Goal: Information Seeking & Learning: Learn about a topic

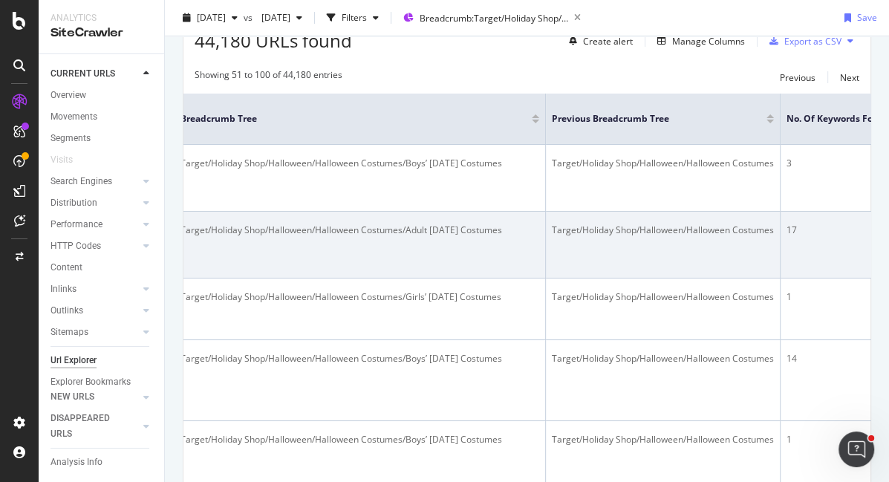
scroll to position [299, 0]
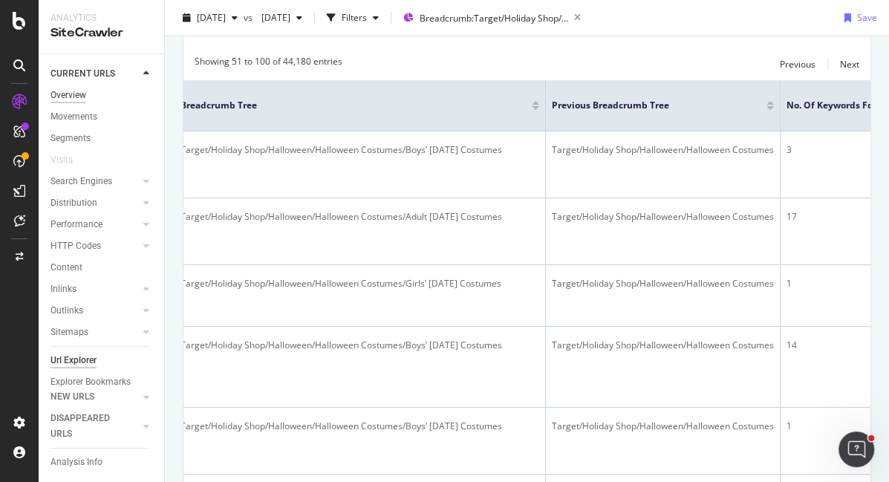
click at [80, 97] on div "Overview" at bounding box center [69, 96] width 36 height 16
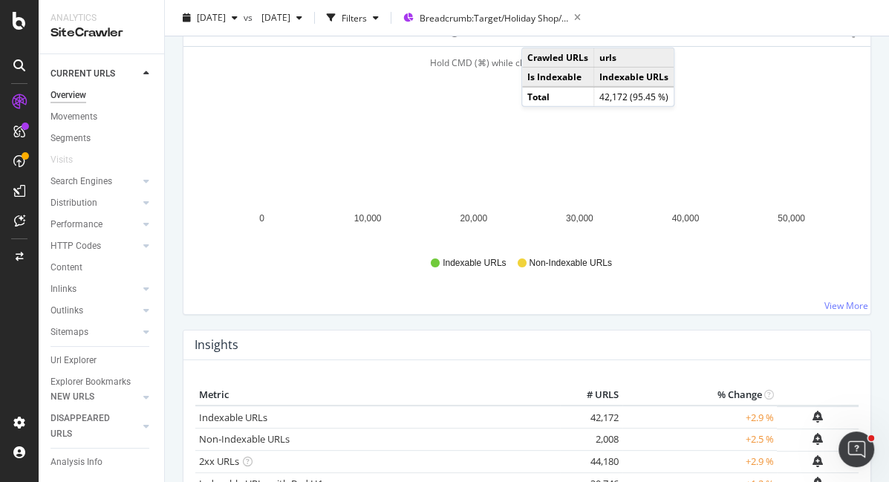
scroll to position [61, 0]
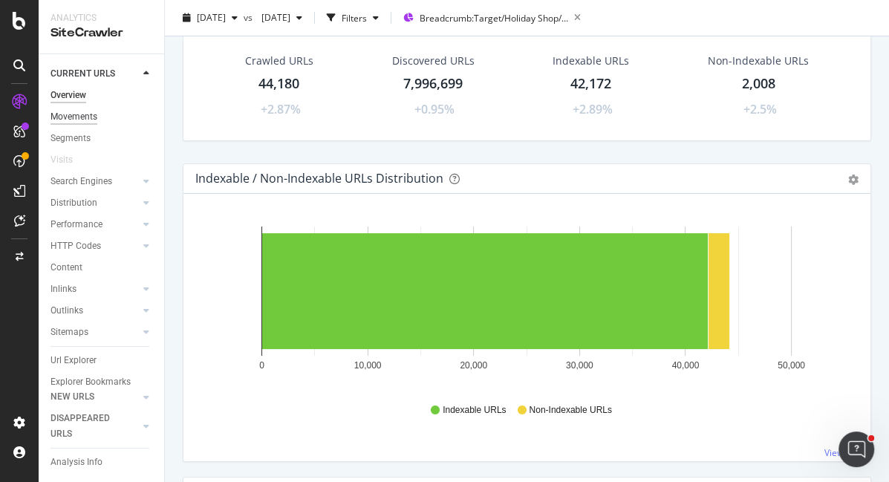
click at [88, 112] on div "Movements" at bounding box center [74, 117] width 47 height 16
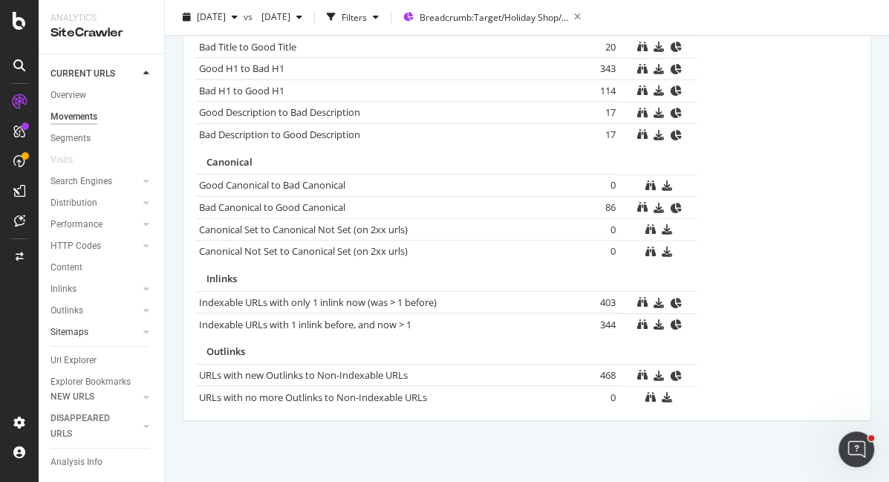
scroll to position [16, 0]
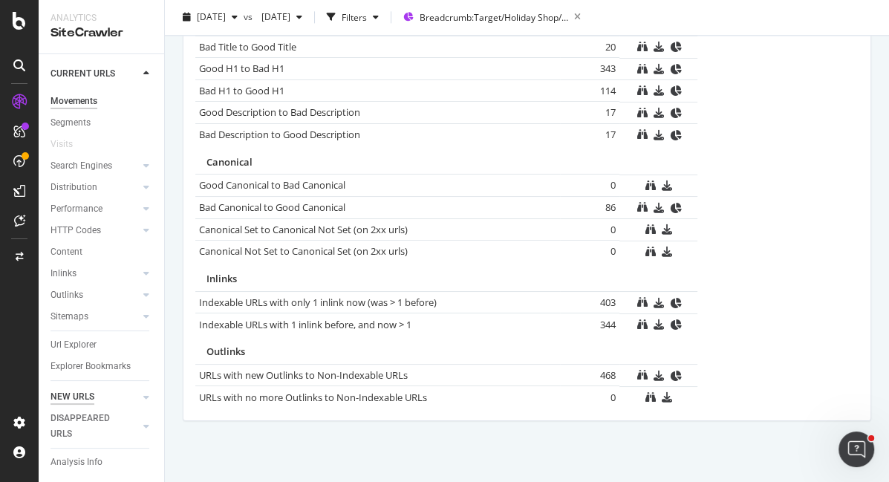
click at [81, 395] on div "NEW URLS" at bounding box center [73, 397] width 44 height 16
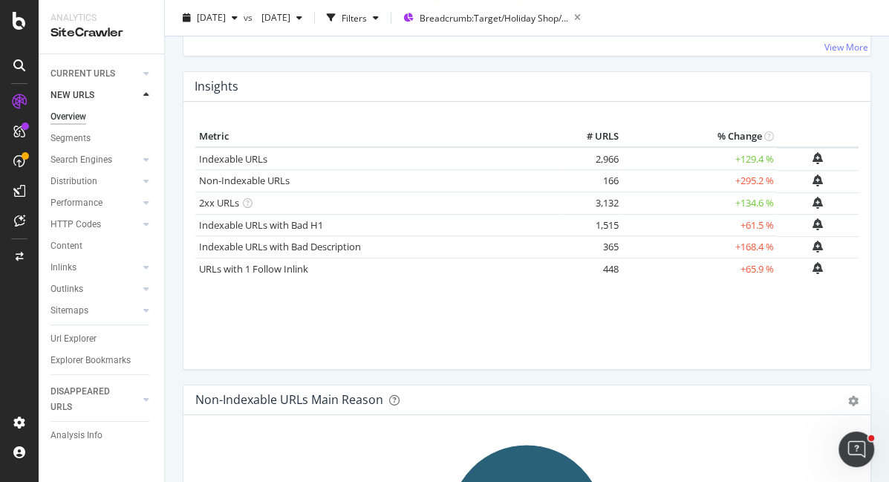
scroll to position [467, 0]
click at [244, 156] on link "Indexable URLs" at bounding box center [233, 158] width 68 height 13
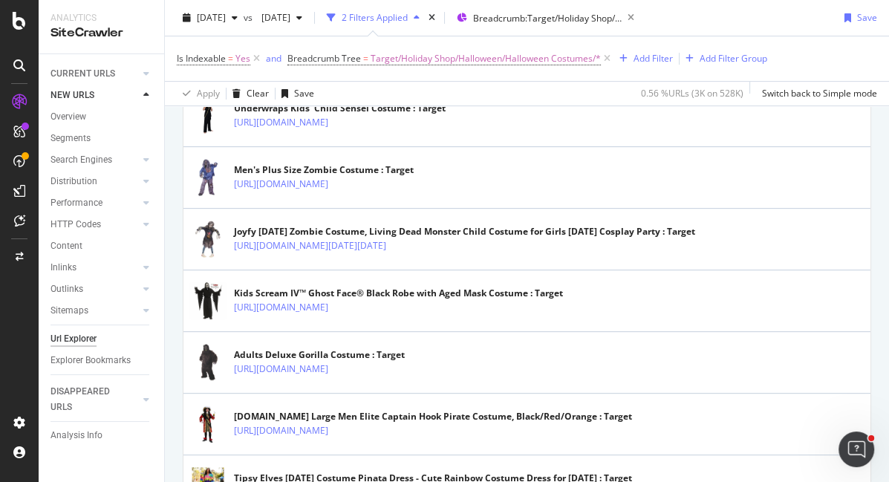
scroll to position [405, 0]
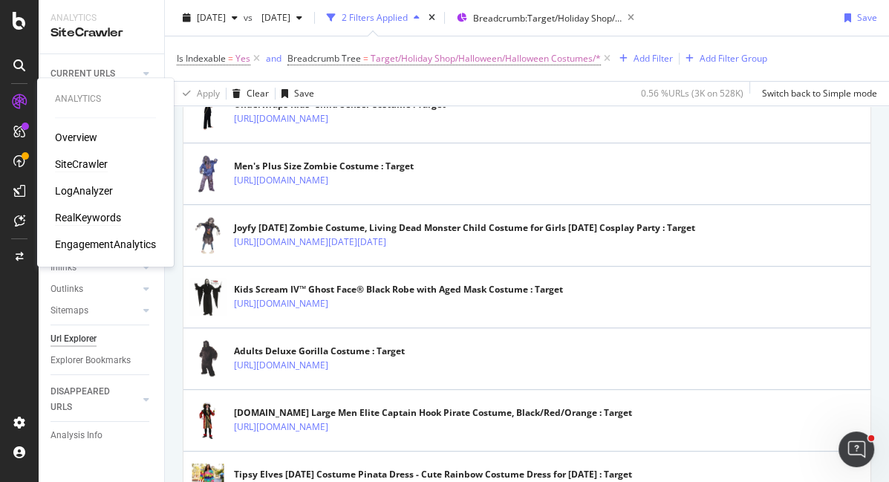
click at [91, 217] on div "RealKeywords" at bounding box center [88, 217] width 66 height 15
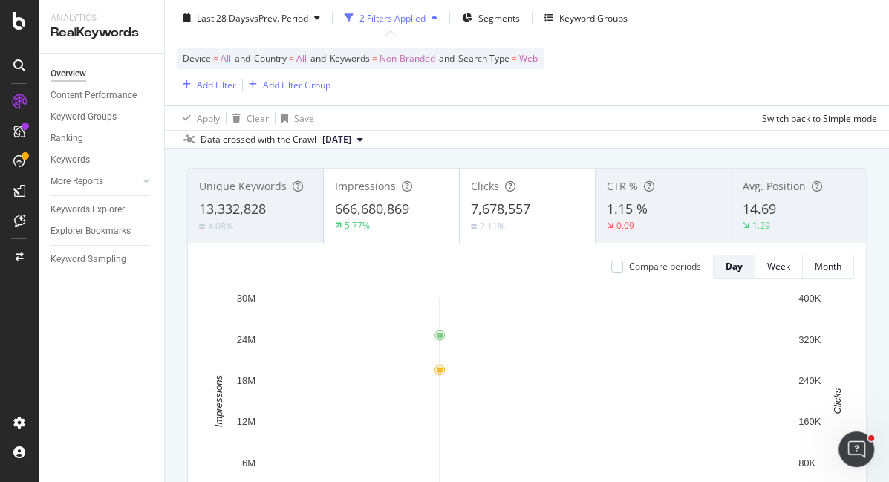
scroll to position [75, 0]
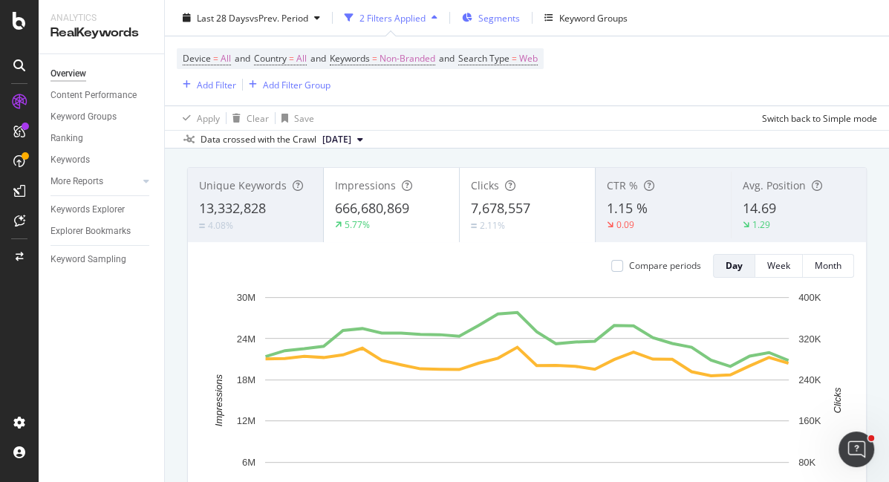
click at [490, 21] on span "Segments" at bounding box center [500, 17] width 42 height 13
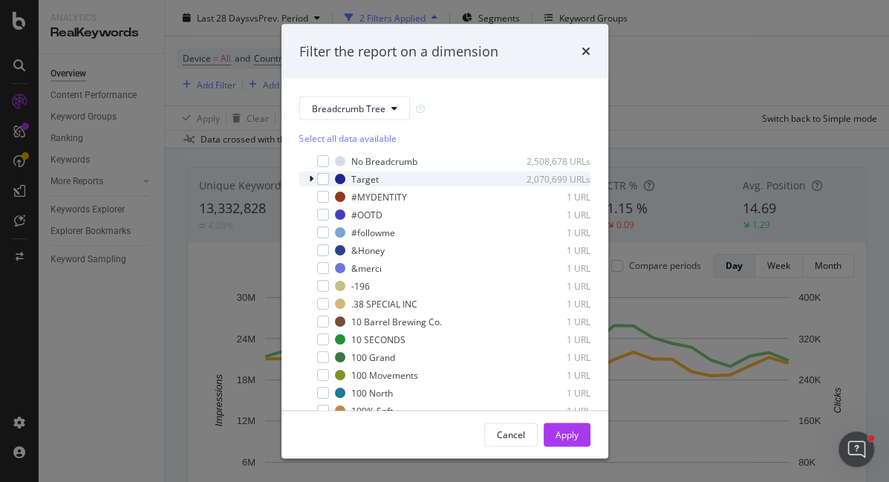
click at [313, 179] on icon "modal" at bounding box center [311, 179] width 4 height 9
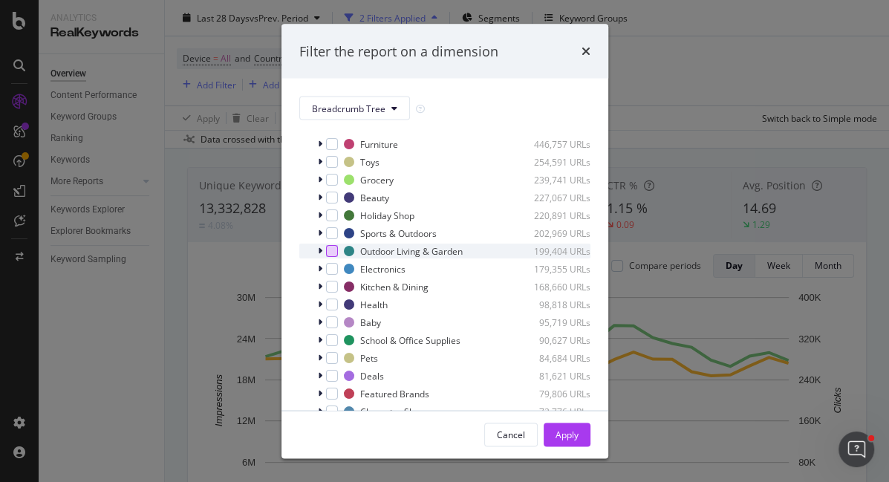
scroll to position [117, 0]
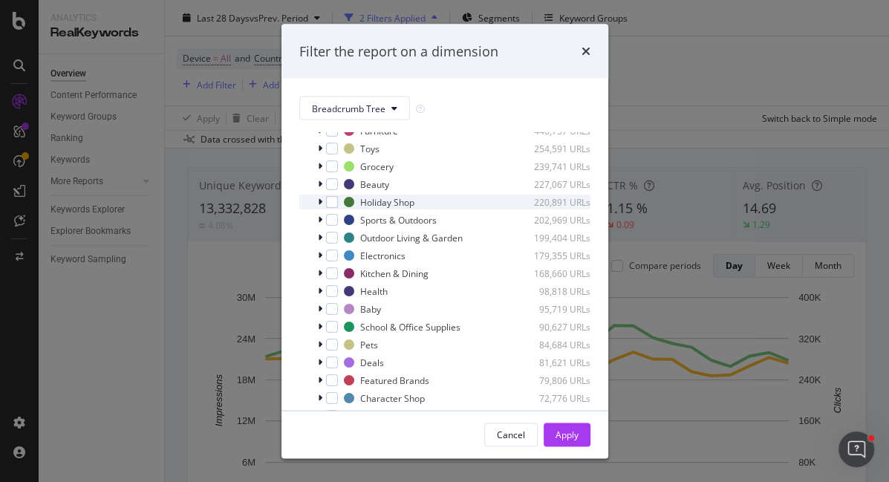
click at [320, 201] on icon "modal" at bounding box center [320, 202] width 4 height 9
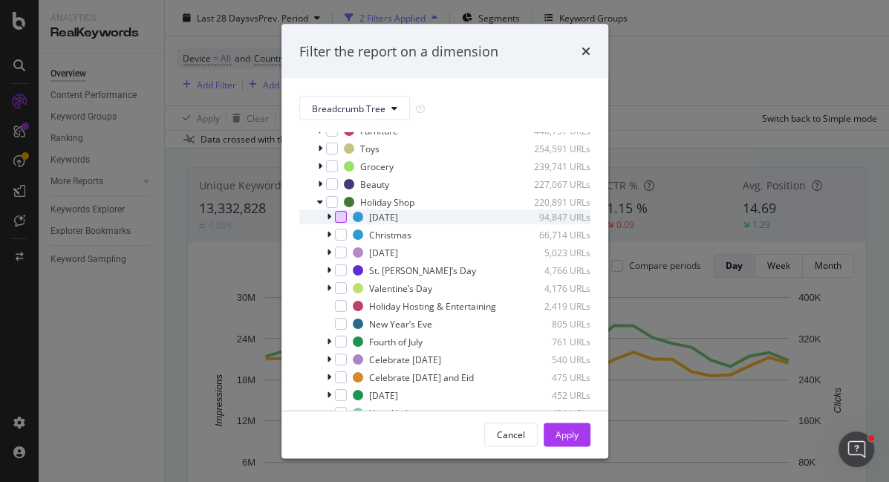
click at [338, 219] on div "modal" at bounding box center [341, 217] width 12 height 12
click at [571, 432] on div "Apply" at bounding box center [567, 434] width 23 height 13
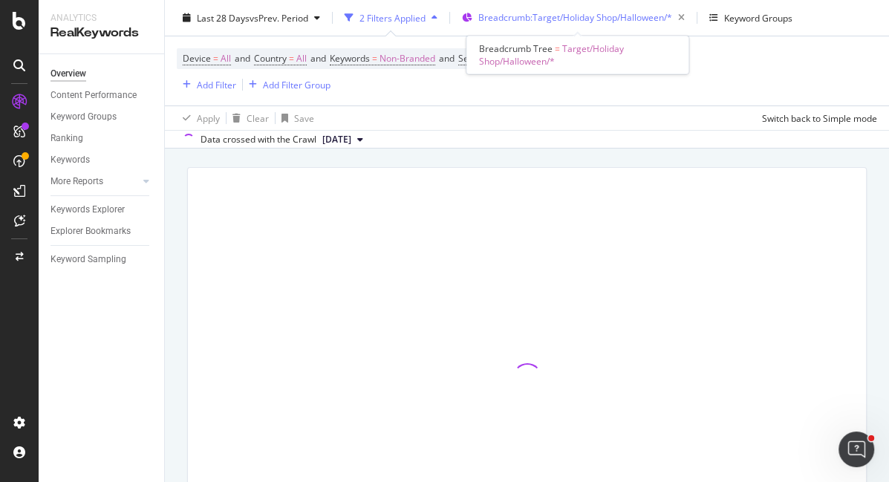
click at [556, 16] on span "Breadcrumb: Target/Holiday Shop/Halloween/*" at bounding box center [576, 17] width 194 height 13
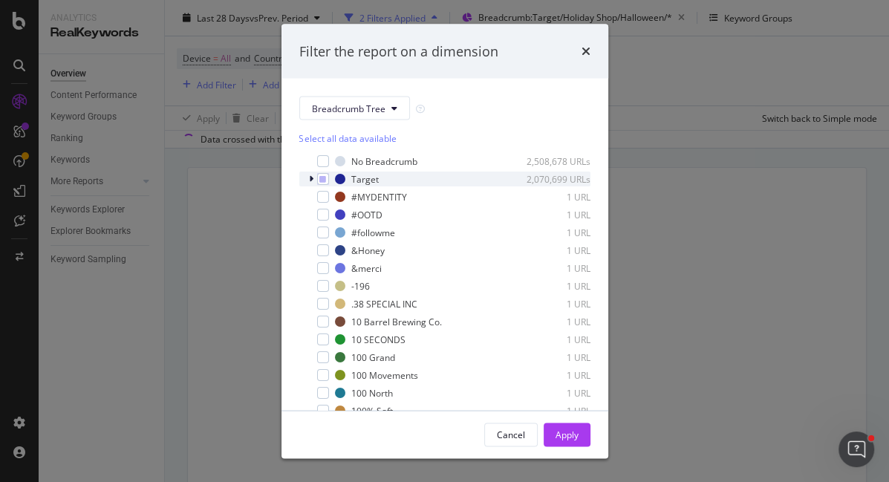
click at [312, 178] on icon "modal" at bounding box center [311, 179] width 4 height 9
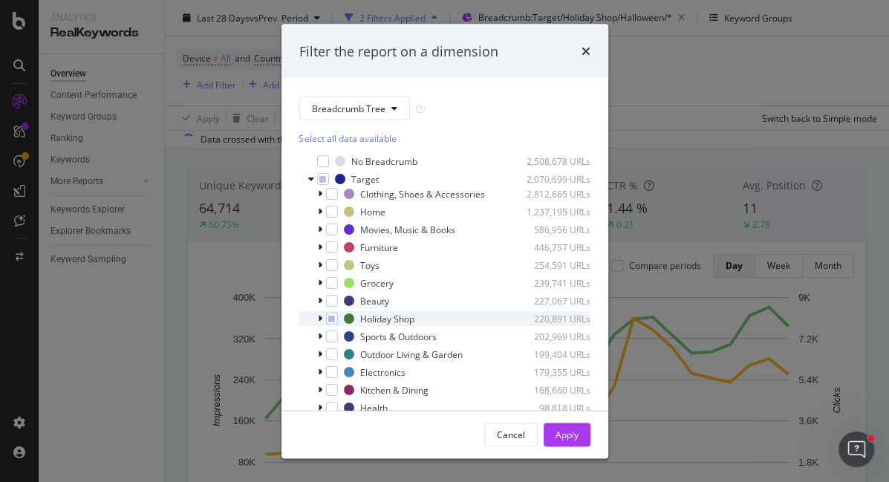
click at [318, 321] on icon "modal" at bounding box center [320, 318] width 4 height 9
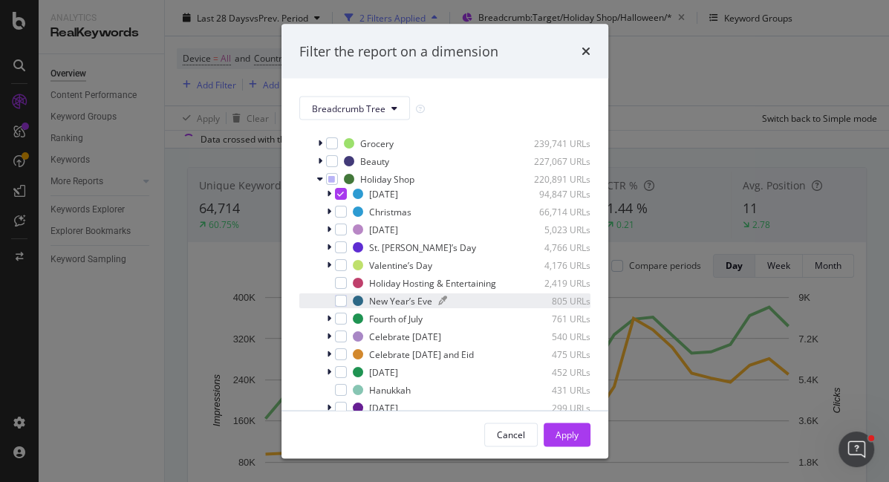
scroll to position [140, 0]
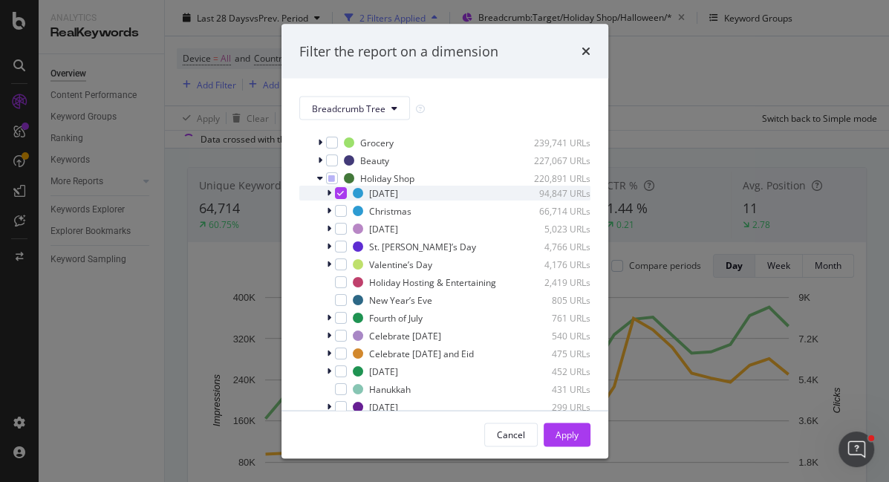
click at [327, 189] on icon "modal" at bounding box center [329, 193] width 4 height 9
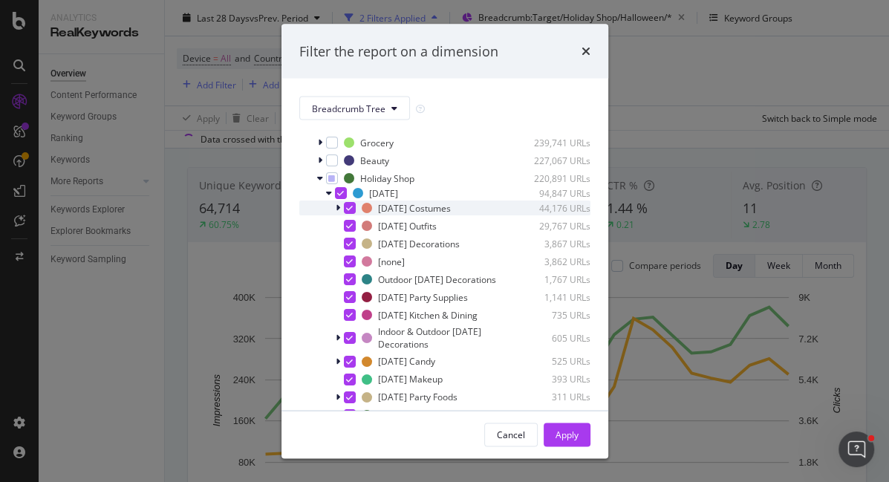
click at [345, 205] on div "modal" at bounding box center [350, 208] width 12 height 12
click at [345, 207] on div "modal" at bounding box center [350, 208] width 12 height 12
click at [338, 192] on icon "modal" at bounding box center [340, 192] width 7 height 7
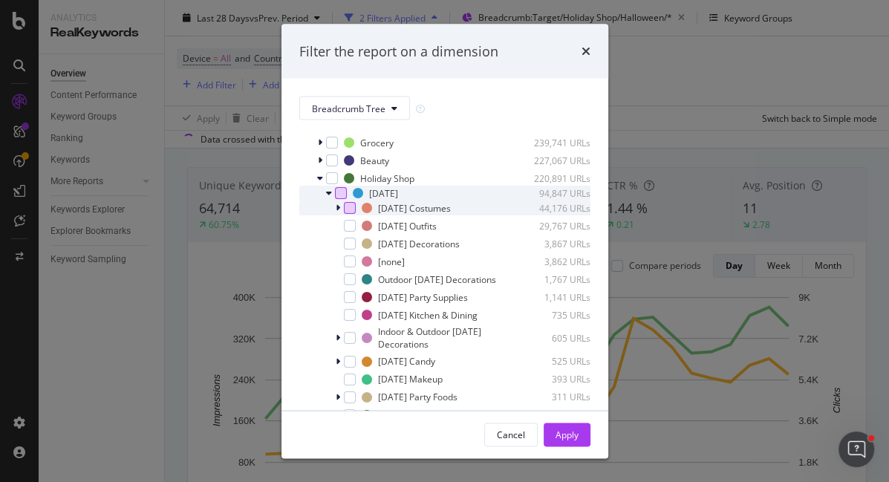
click at [346, 207] on div "modal" at bounding box center [350, 208] width 12 height 12
click at [556, 438] on div "Apply" at bounding box center [567, 434] width 23 height 13
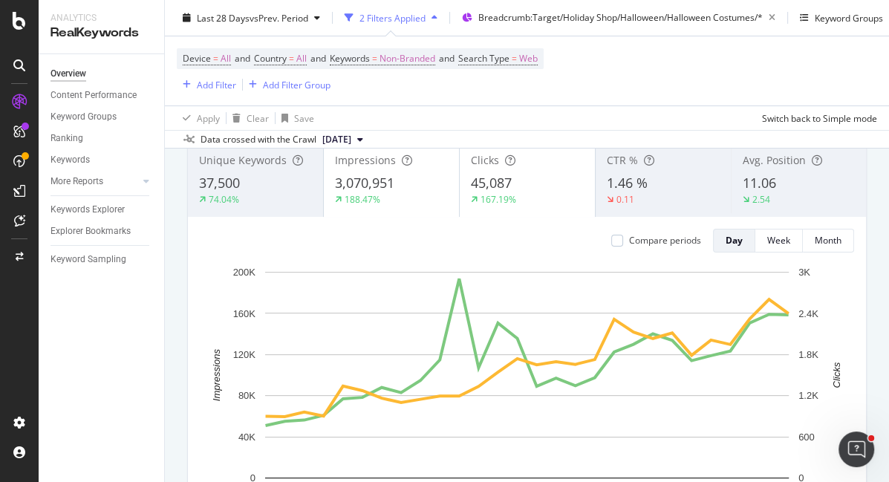
scroll to position [95, 0]
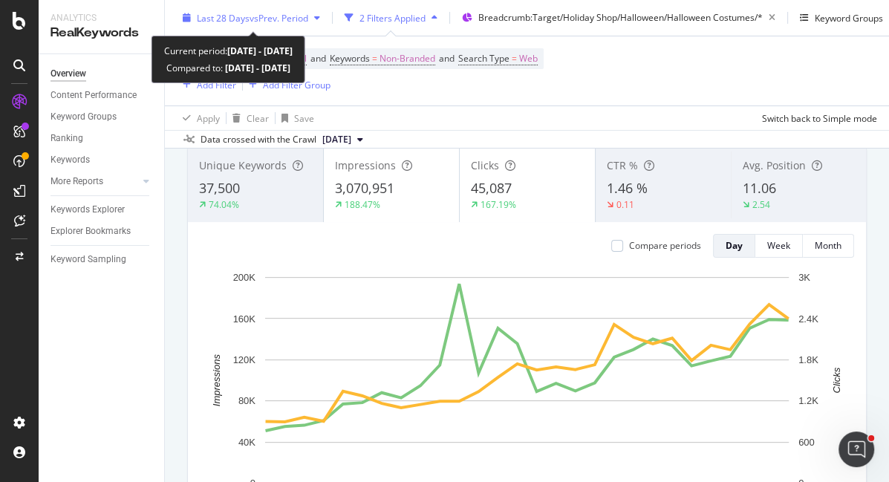
click at [265, 22] on span "vs Prev. Period" at bounding box center [279, 17] width 59 height 13
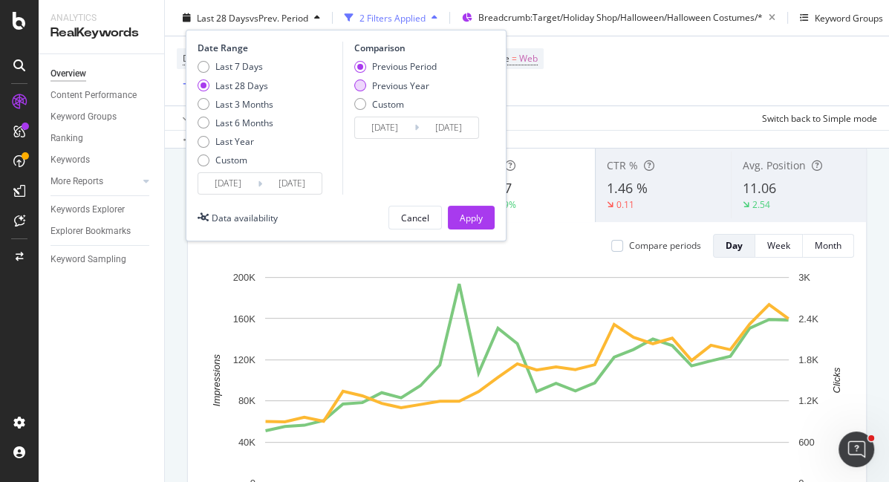
click at [367, 86] on div "Previous Year" at bounding box center [395, 85] width 82 height 13
type input "[DATE]"
click at [468, 212] on div "Apply" at bounding box center [471, 217] width 23 height 13
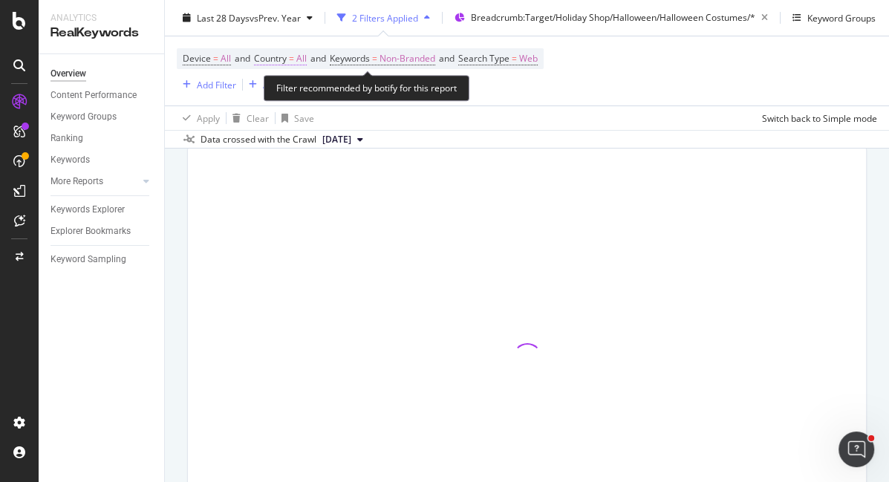
click at [293, 58] on span "Country = All" at bounding box center [280, 58] width 53 height 13
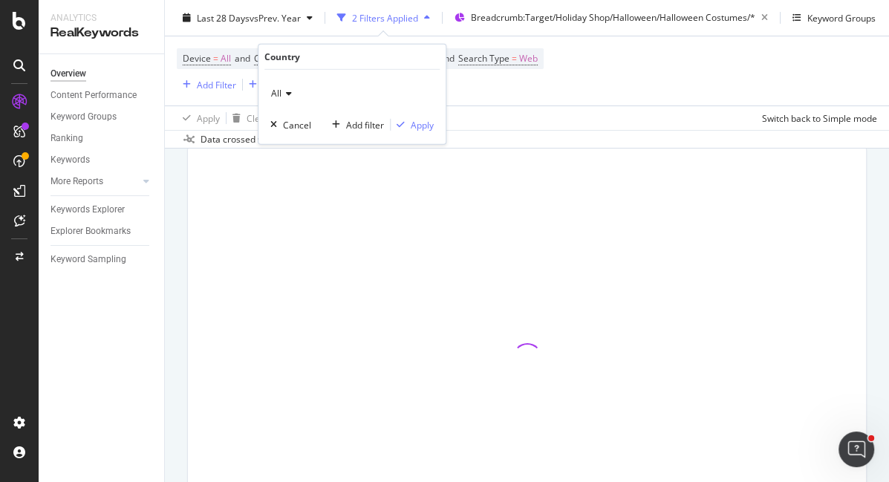
click at [290, 94] on icon at bounding box center [287, 93] width 10 height 9
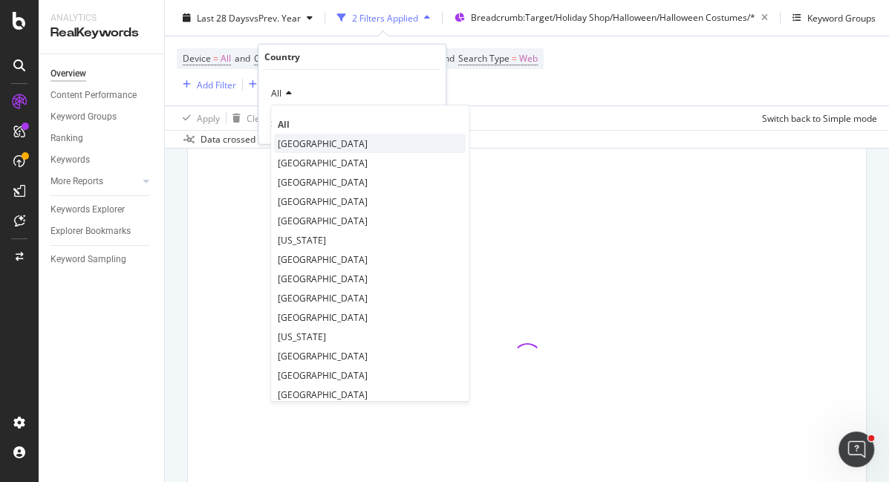
click at [305, 143] on span "[GEOGRAPHIC_DATA]" at bounding box center [323, 143] width 90 height 13
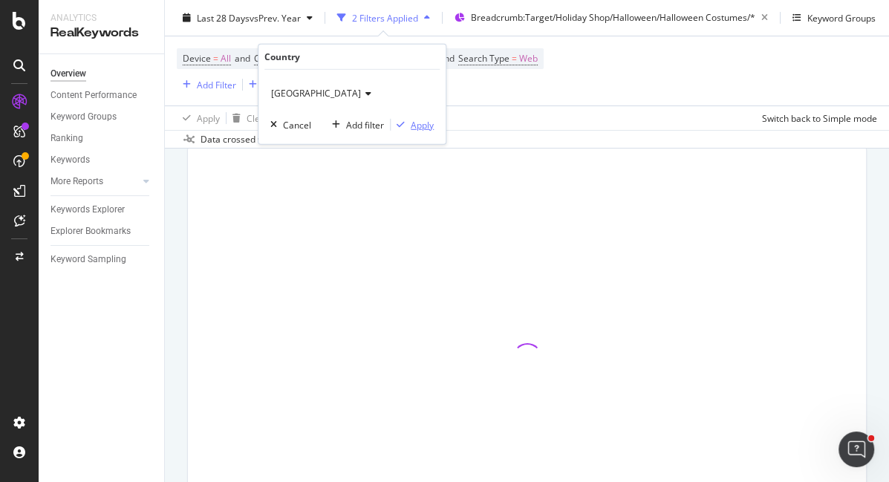
click at [424, 127] on div "Apply" at bounding box center [422, 124] width 23 height 13
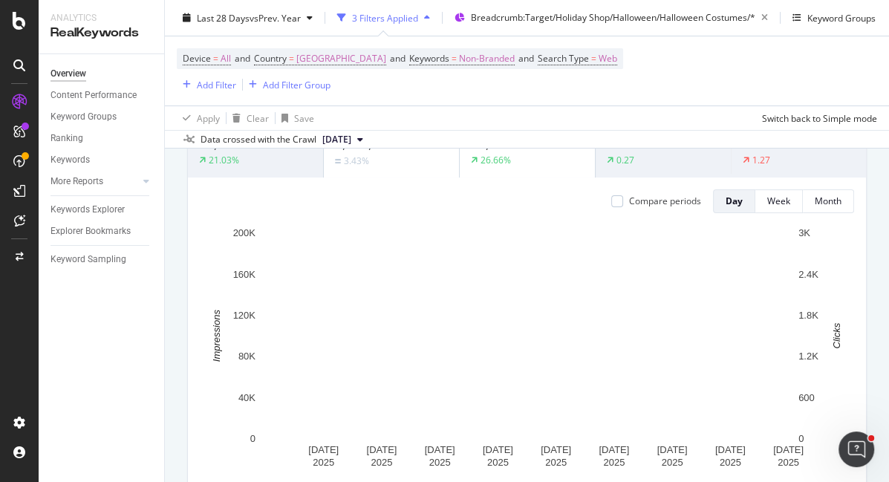
scroll to position [149, 0]
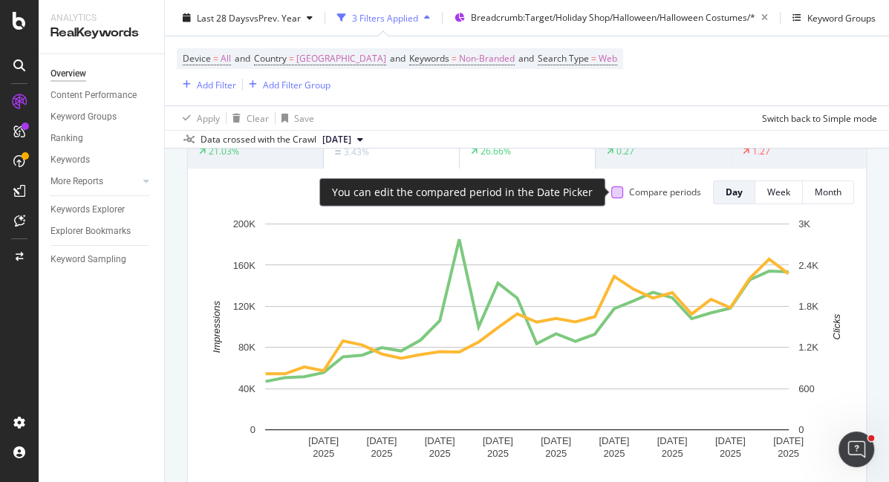
click at [618, 191] on div at bounding box center [618, 193] width 12 height 12
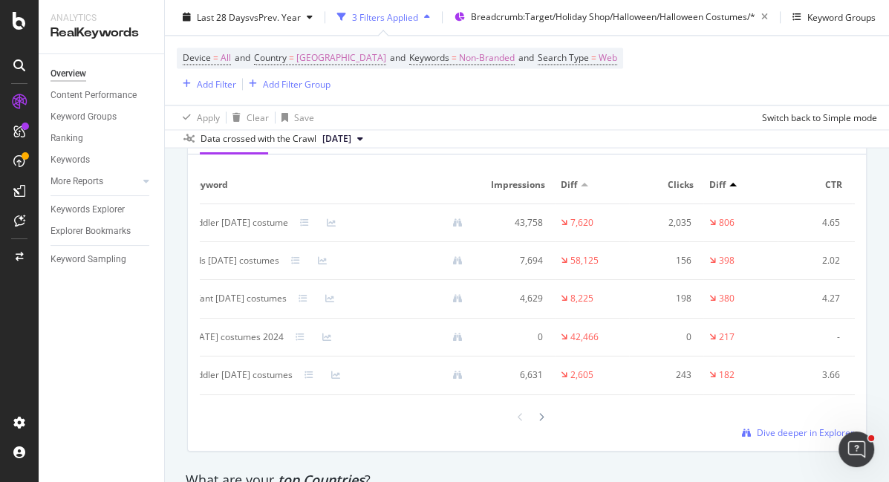
scroll to position [0, 0]
